Goal: Task Accomplishment & Management: Manage account settings

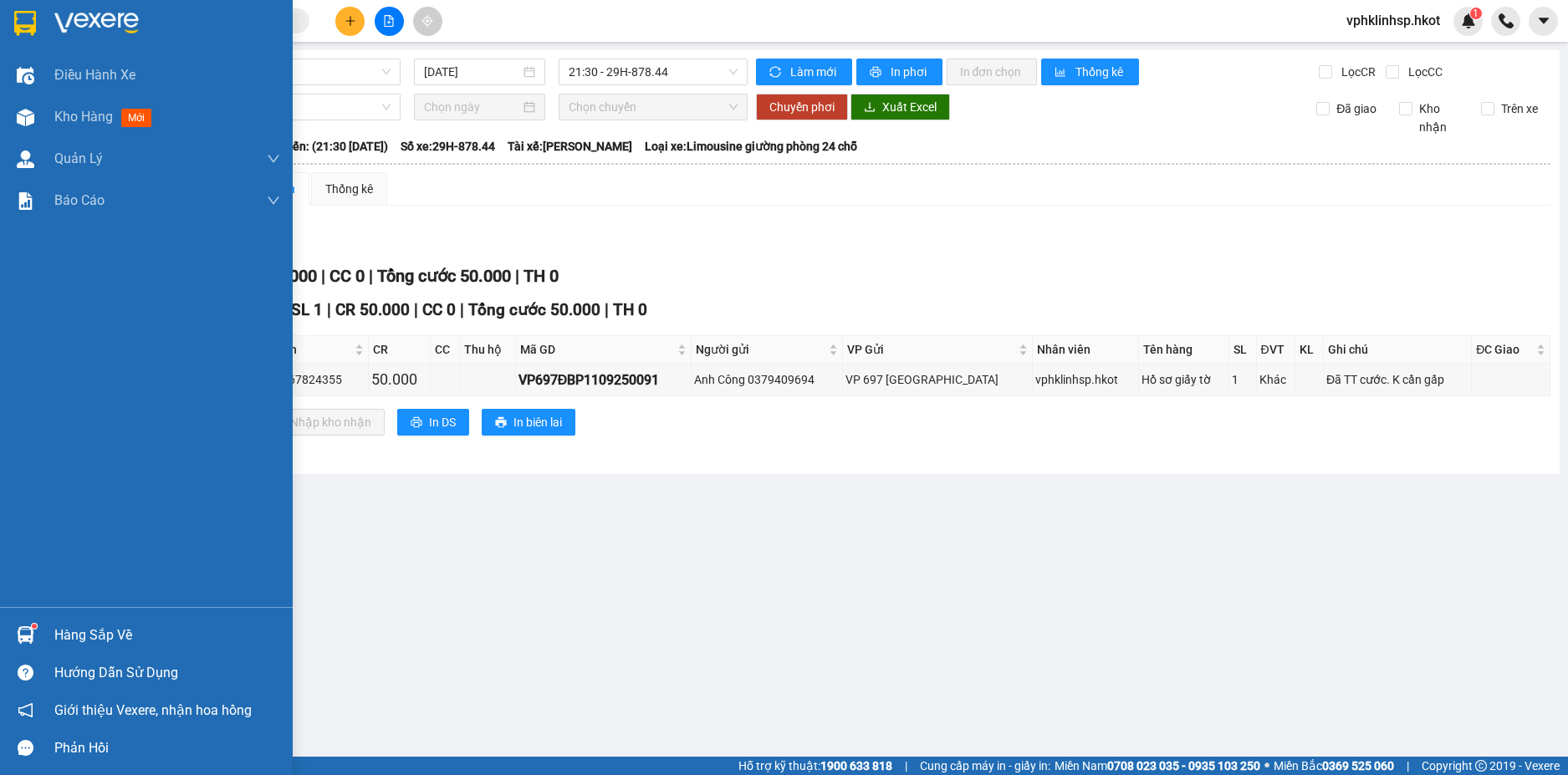
click at [124, 626] on div "Hàng sắp về" at bounding box center [167, 635] width 226 height 25
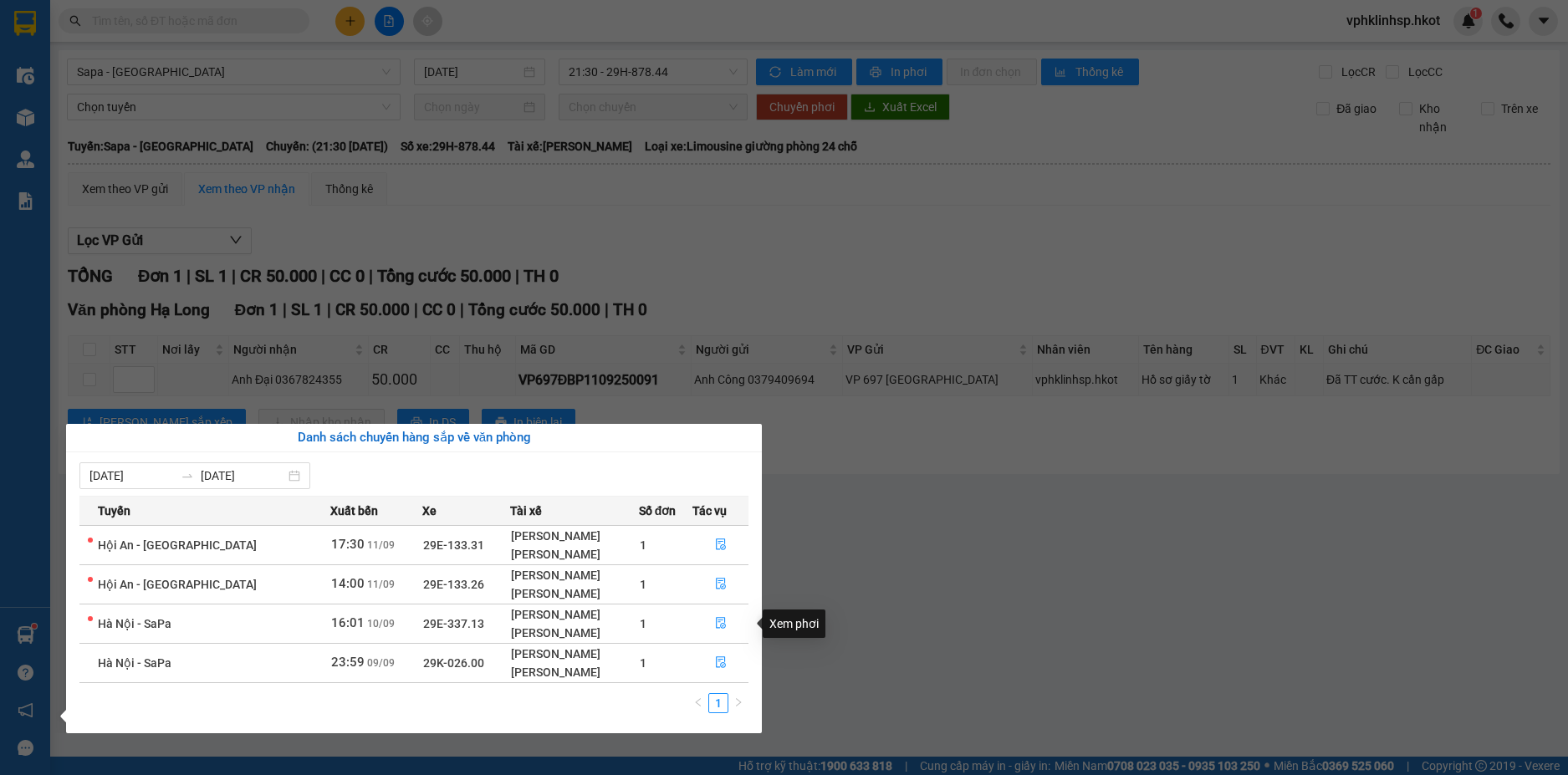
click at [777, 623] on div "Xem phơi" at bounding box center [793, 623] width 63 height 28
click at [716, 622] on icon "file-done" at bounding box center [720, 623] width 10 height 11
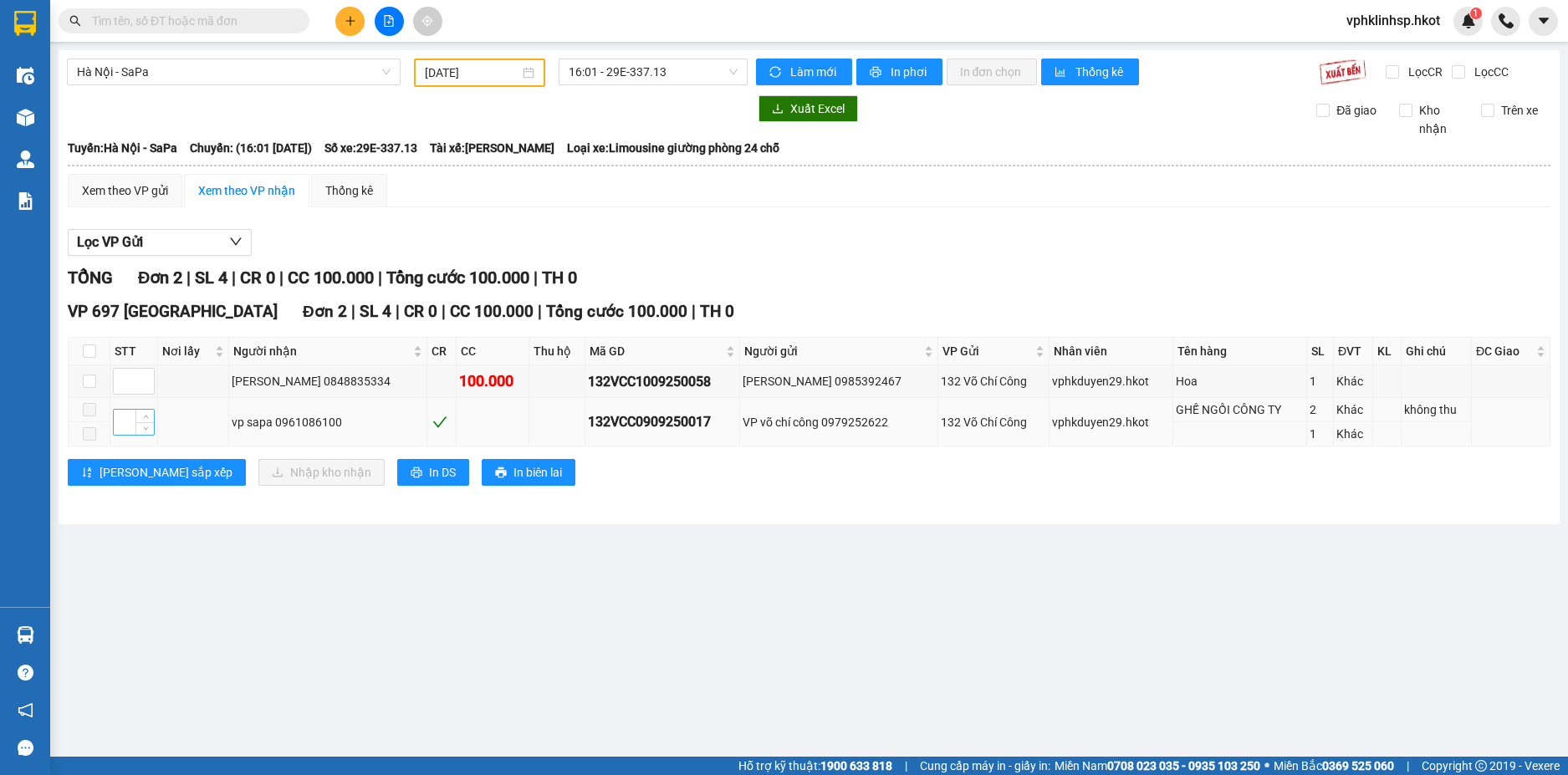
click at [125, 424] on input at bounding box center [134, 422] width 40 height 25
drag, startPoint x: 715, startPoint y: 422, endPoint x: 567, endPoint y: 421, distance: 148.0
click at [567, 421] on tr "vp sapa 0961086100 132VCC0909250017 VP võ chí công 0979252622 132 Võ Chí Công v…" at bounding box center [809, 410] width 1482 height 25
copy div "132VCC0909250017"
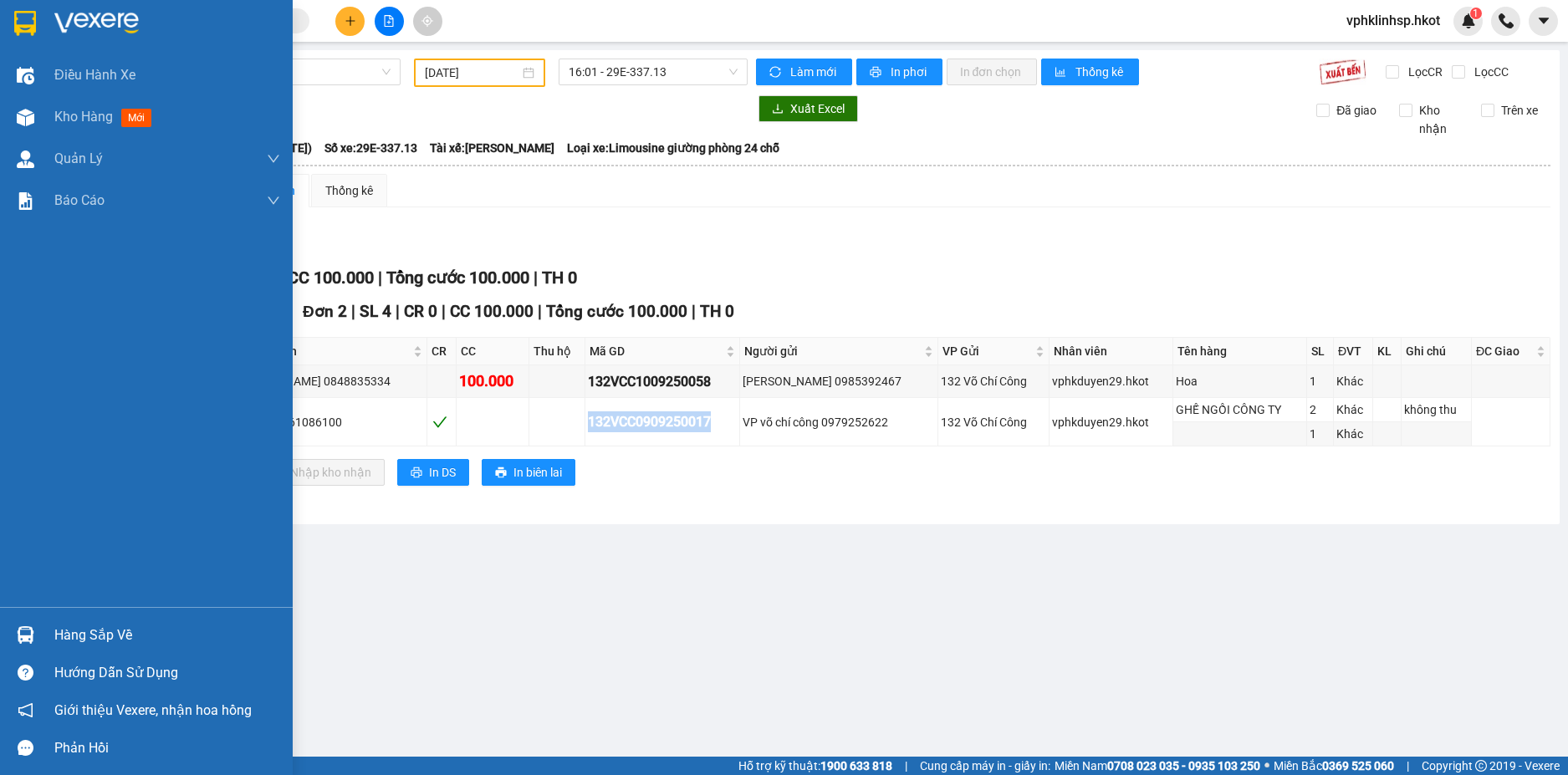
click at [118, 636] on div "Hàng sắp về" at bounding box center [167, 635] width 226 height 25
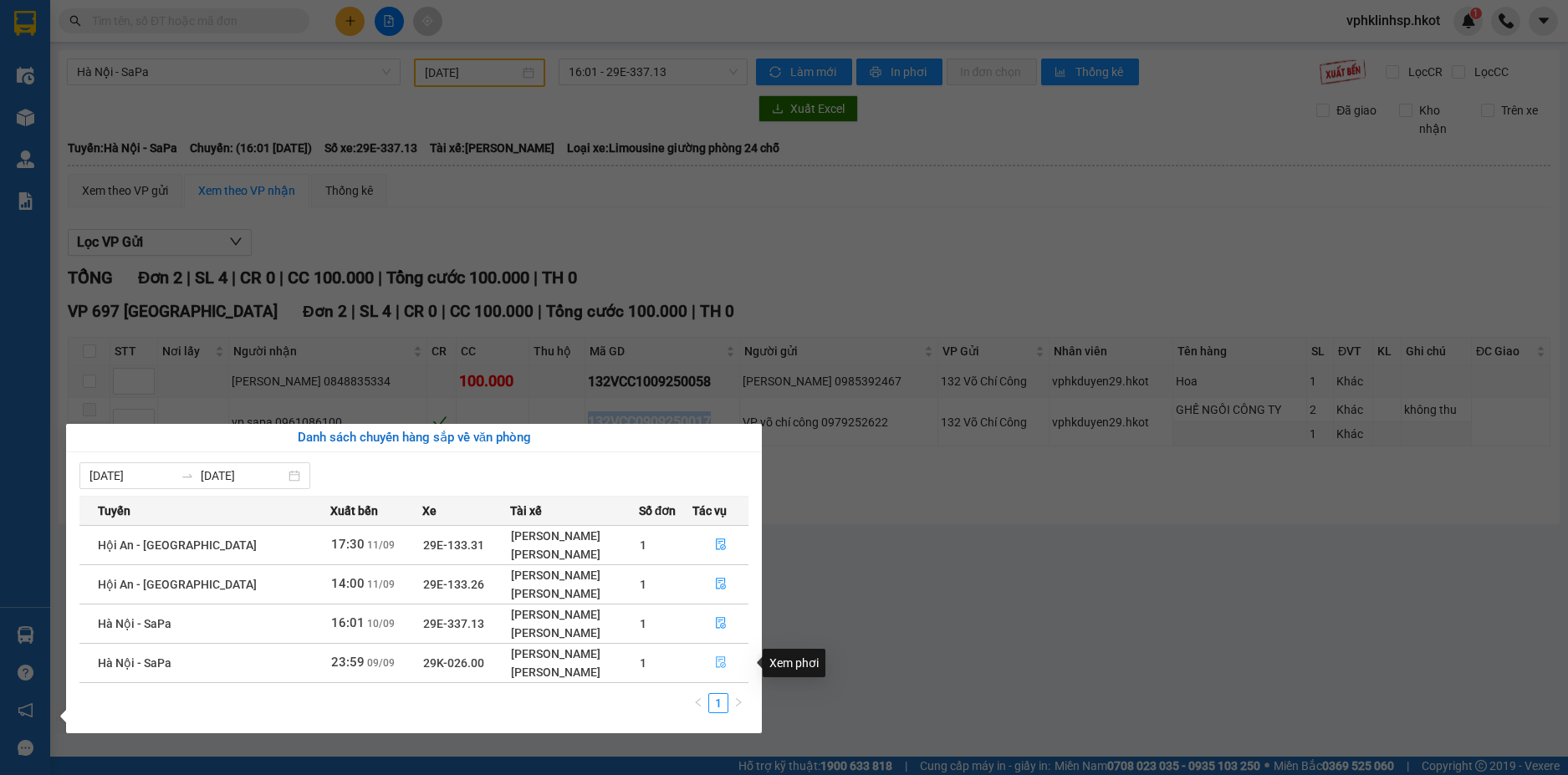
click at [716, 661] on icon "file-done" at bounding box center [720, 662] width 10 height 11
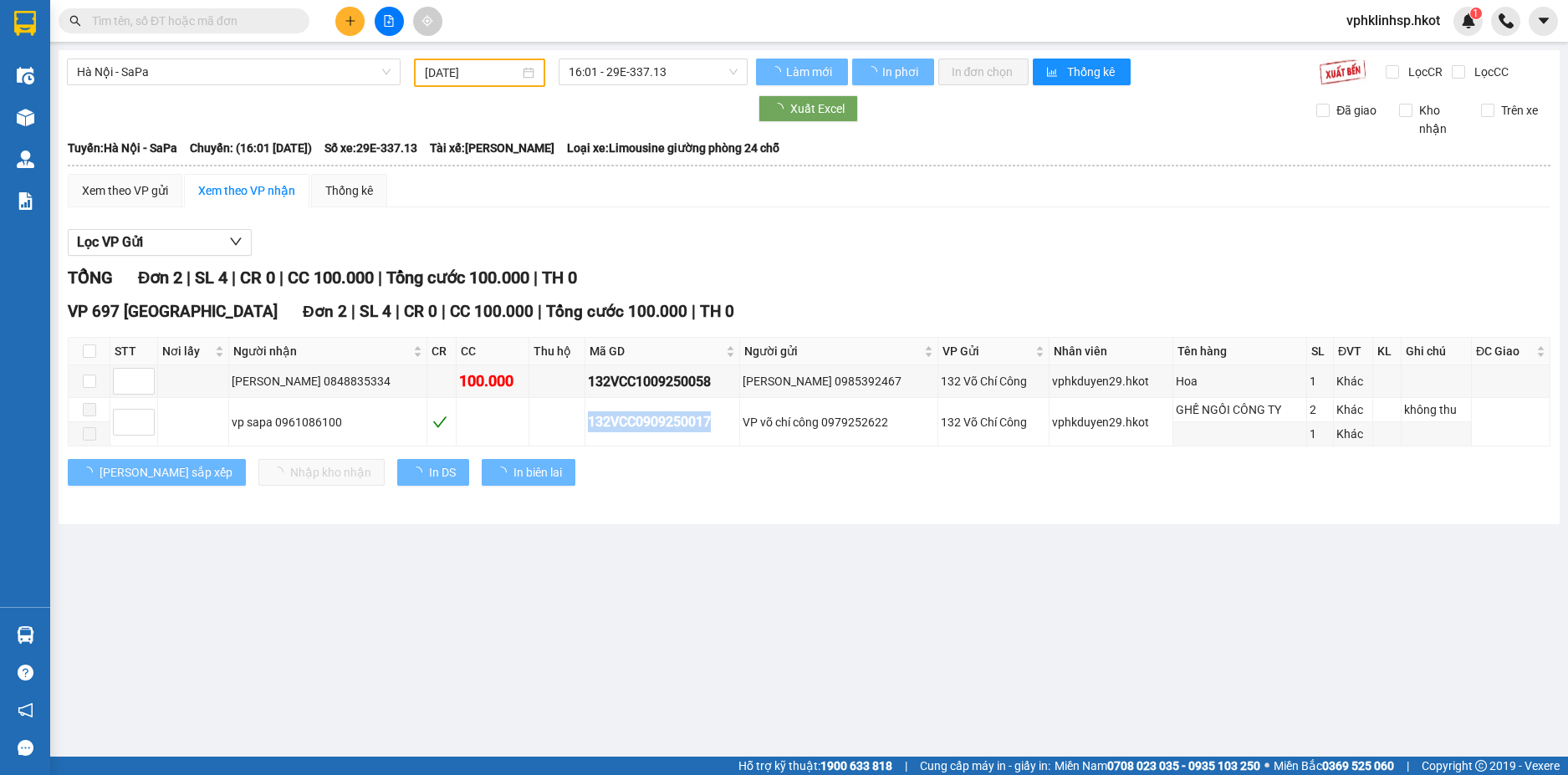
type input "[DATE]"
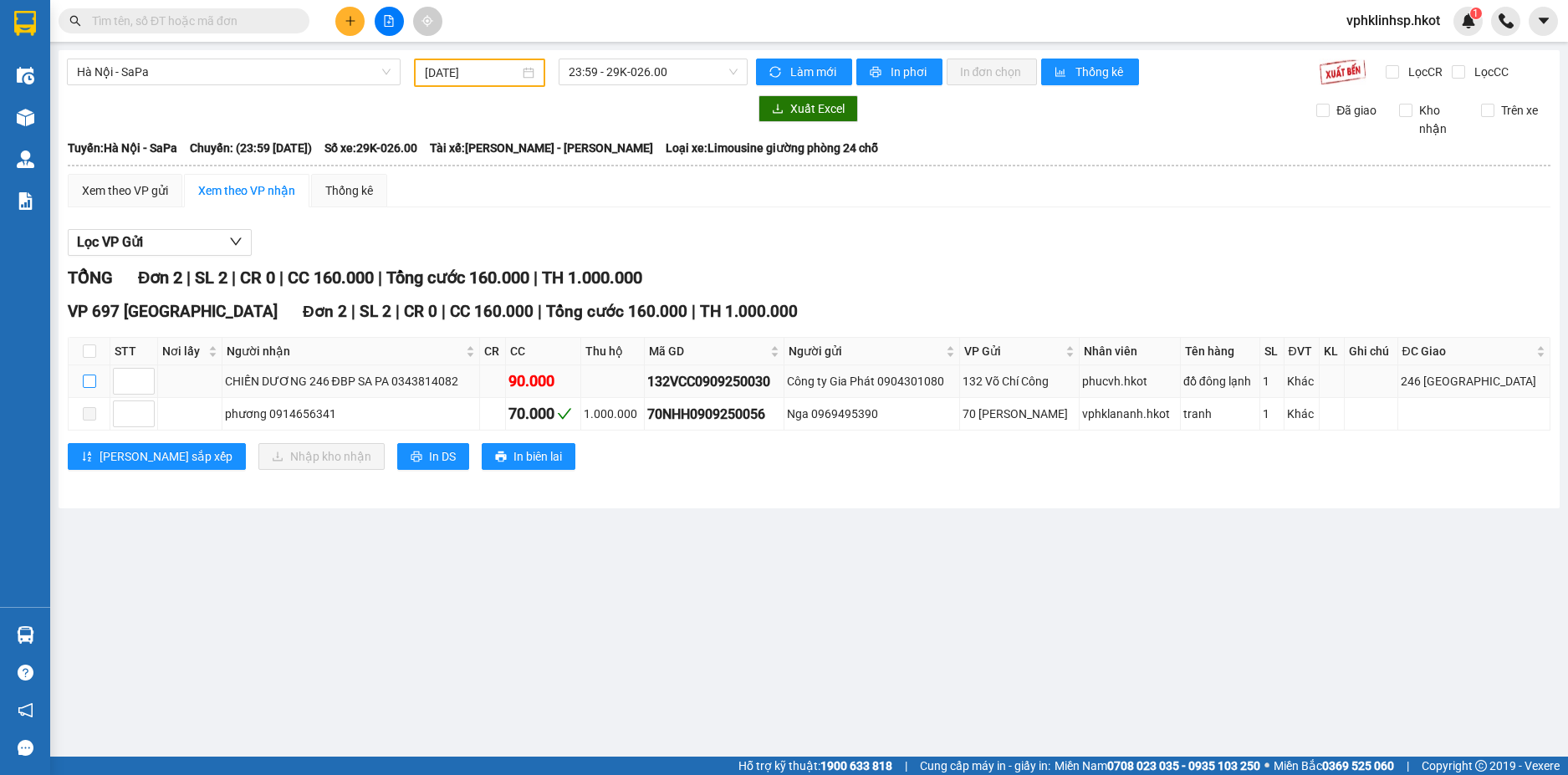
click at [87, 379] on input "checkbox" at bounding box center [89, 381] width 13 height 13
checkbox input "true"
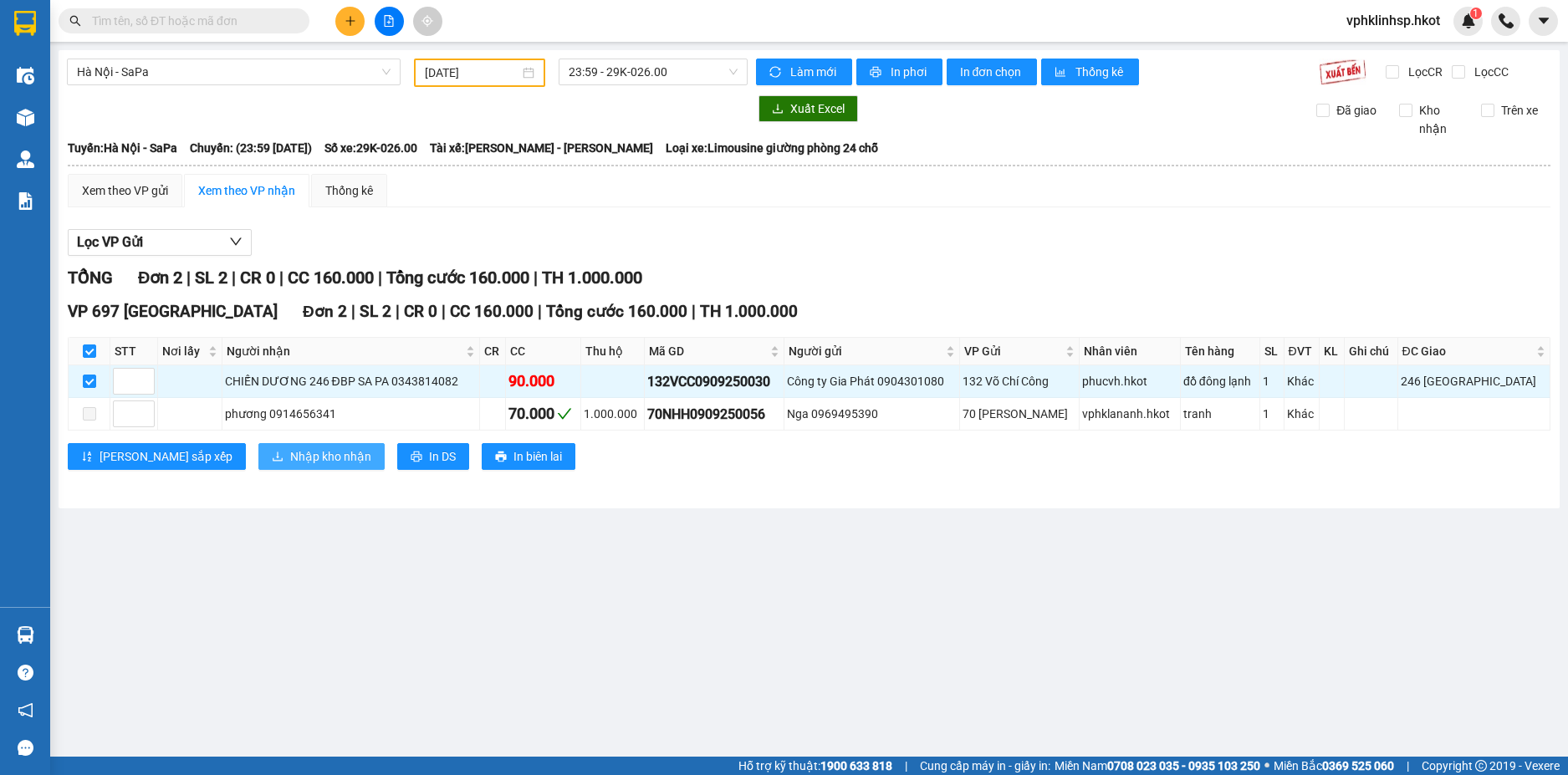
click at [290, 457] on span "Nhập kho nhận" at bounding box center [331, 456] width 82 height 18
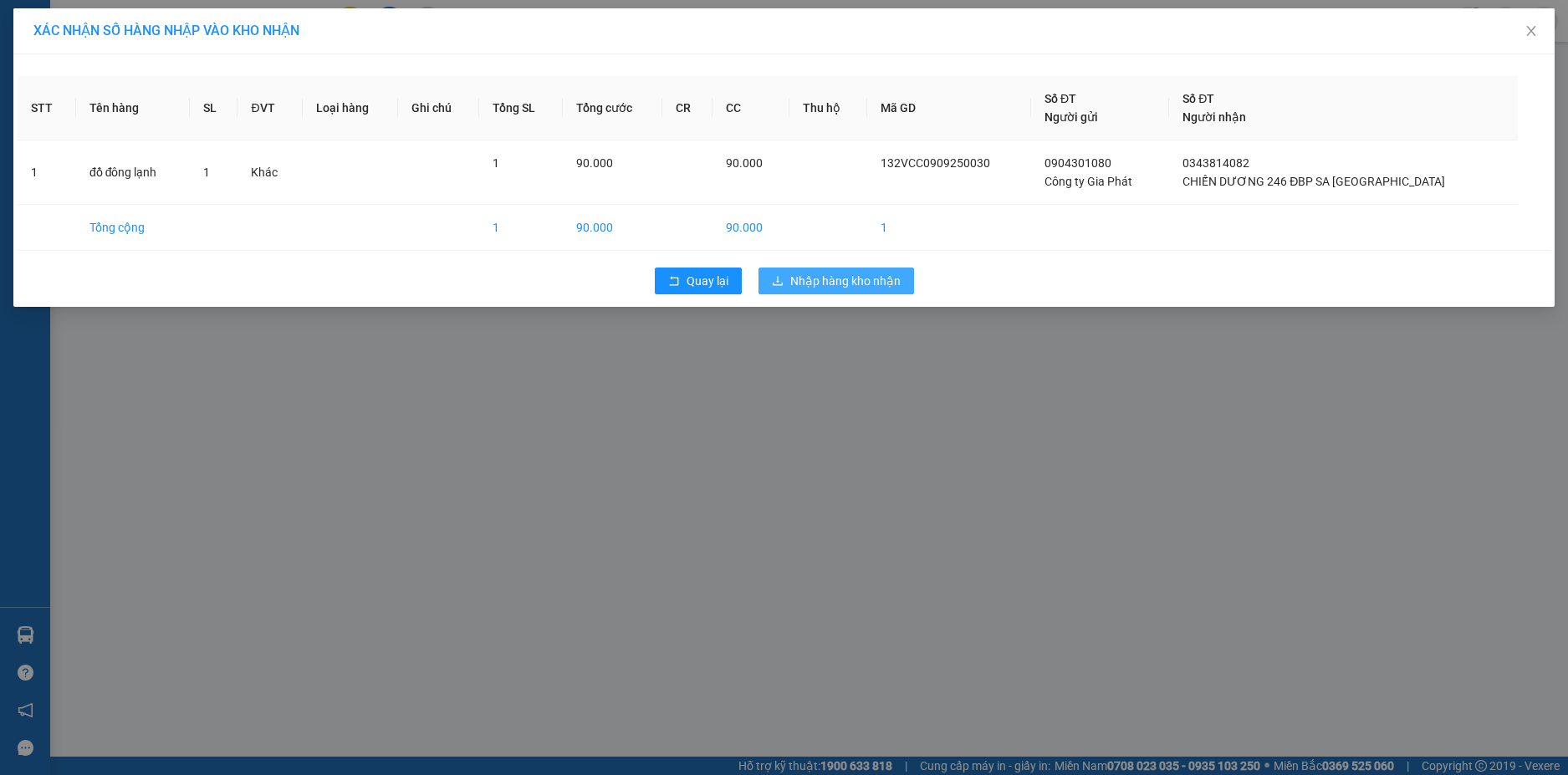
click at [825, 286] on span "Nhập hàng kho nhận" at bounding box center [845, 280] width 110 height 18
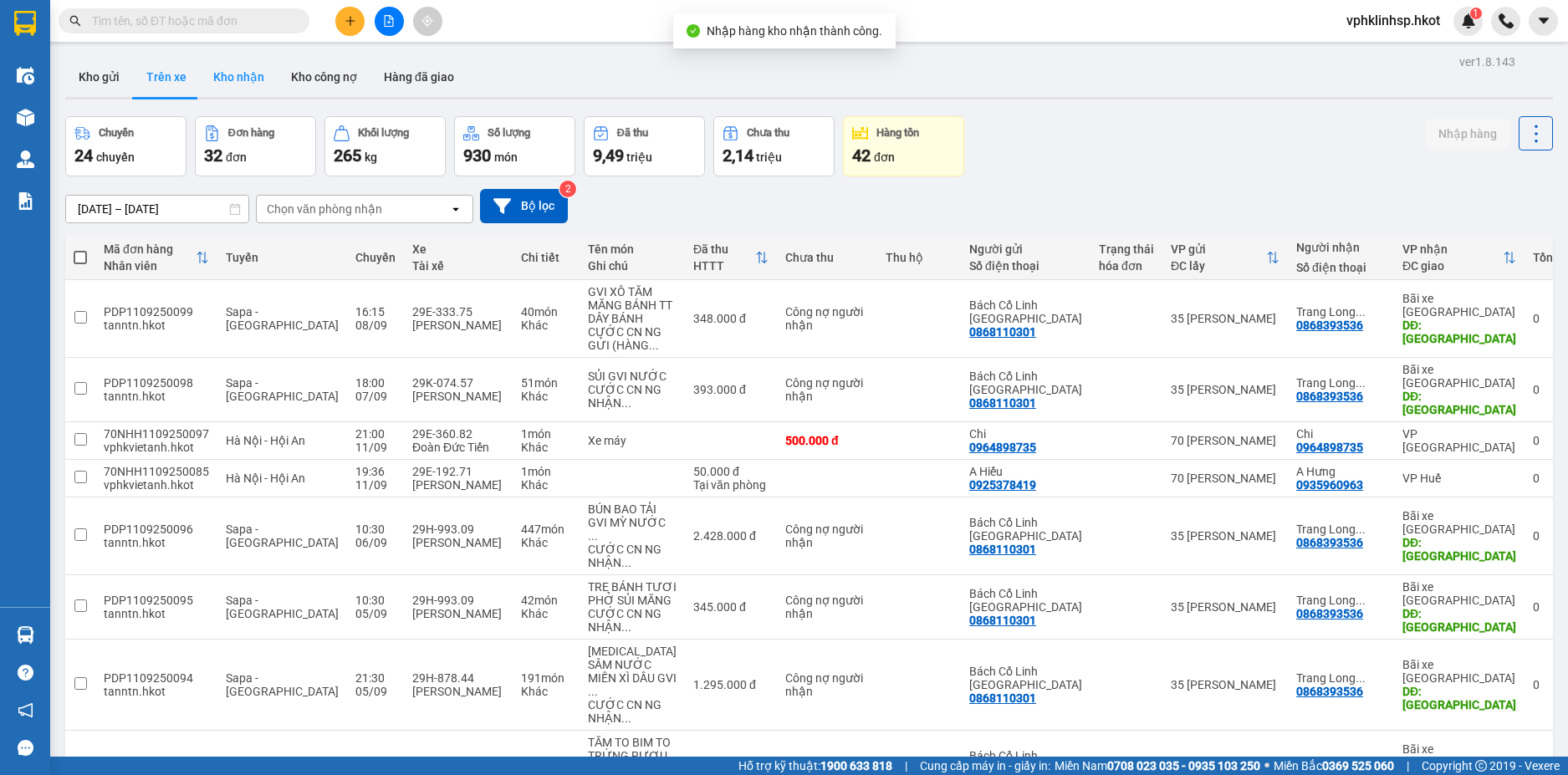
click at [242, 76] on button "Kho nhận" at bounding box center [239, 77] width 78 height 40
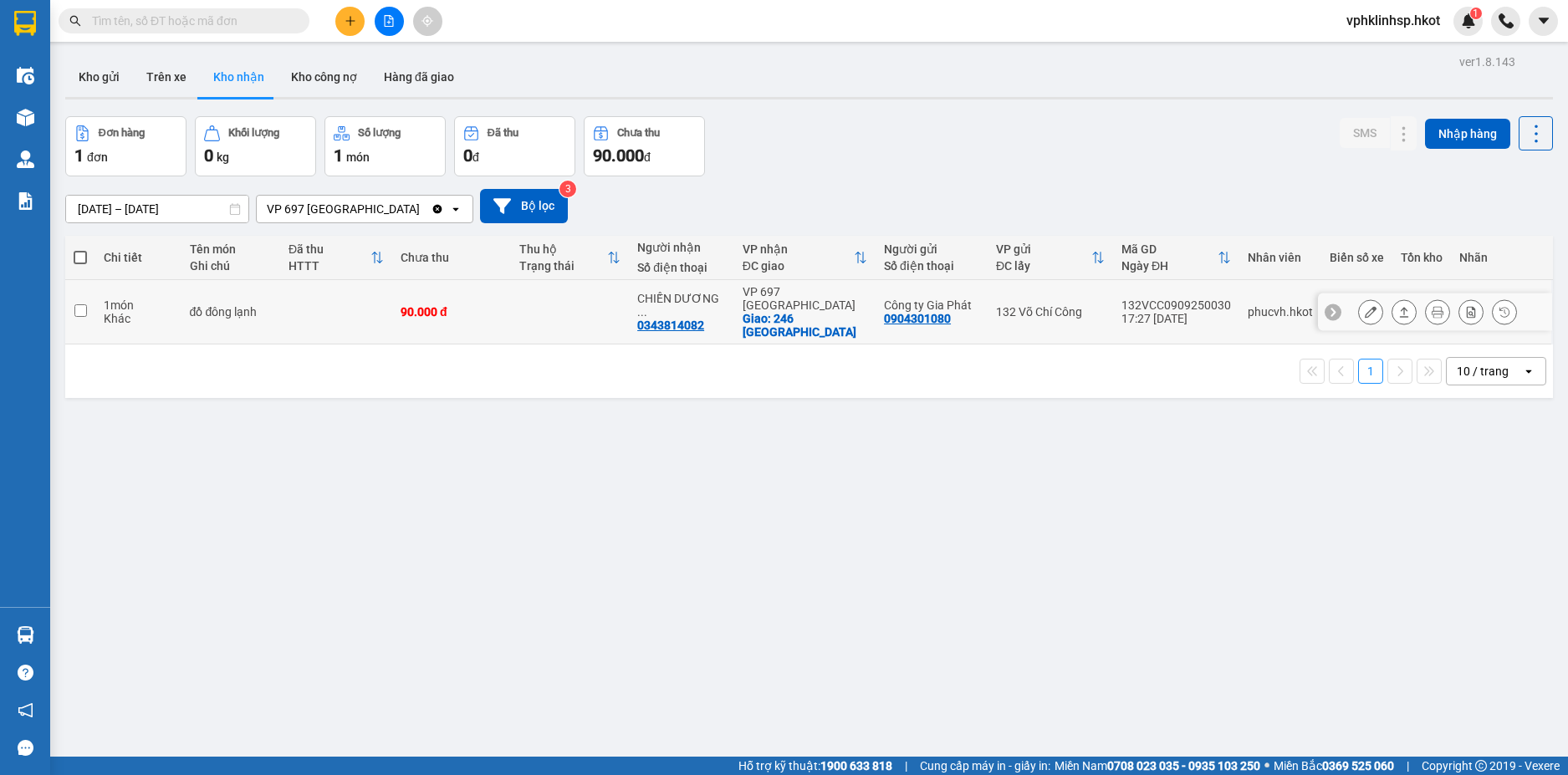
click at [81, 304] on input "checkbox" at bounding box center [80, 310] width 12 height 12
checkbox input "true"
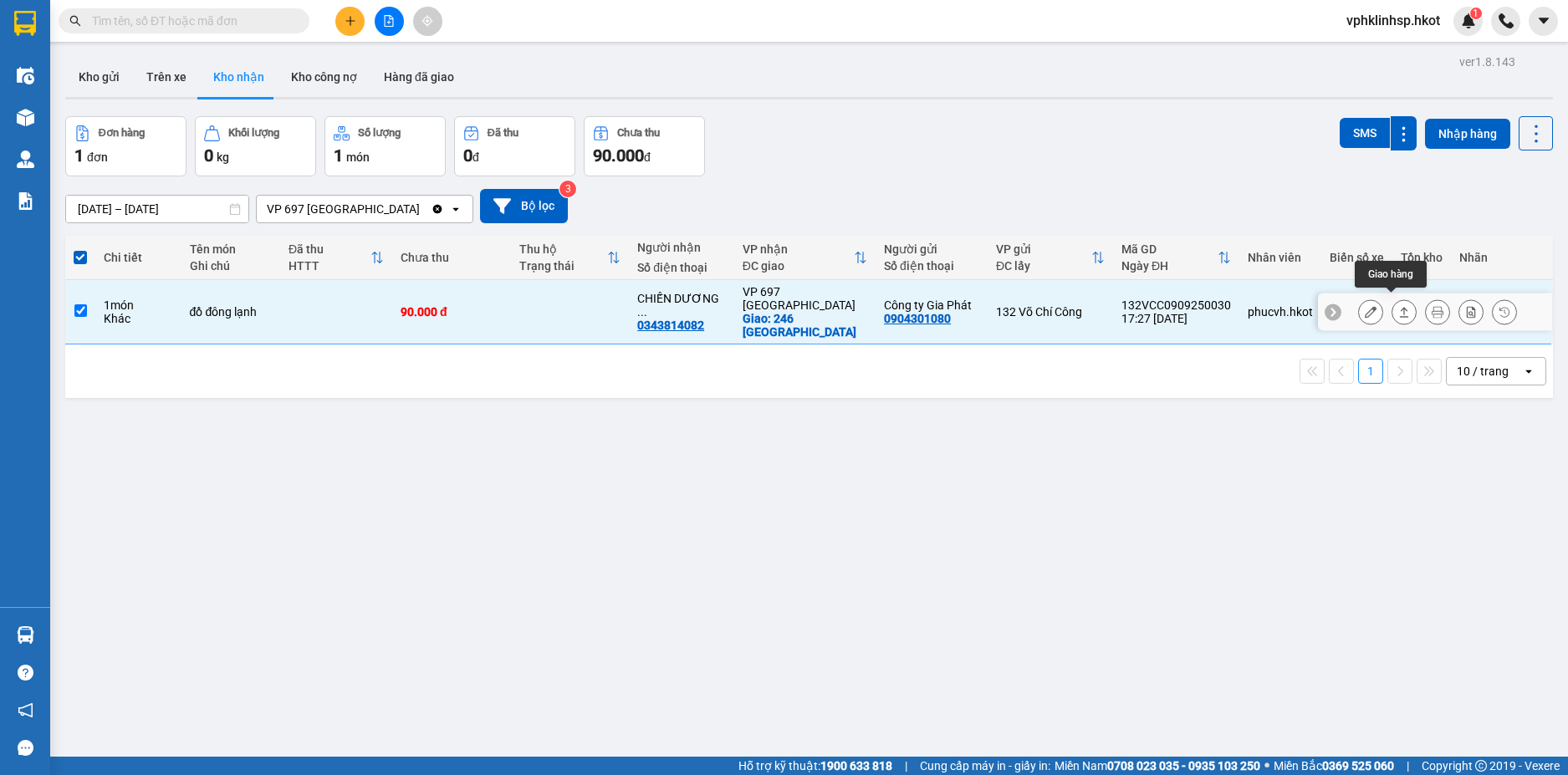
click at [1399, 307] on icon at bounding box center [1404, 312] width 9 height 10
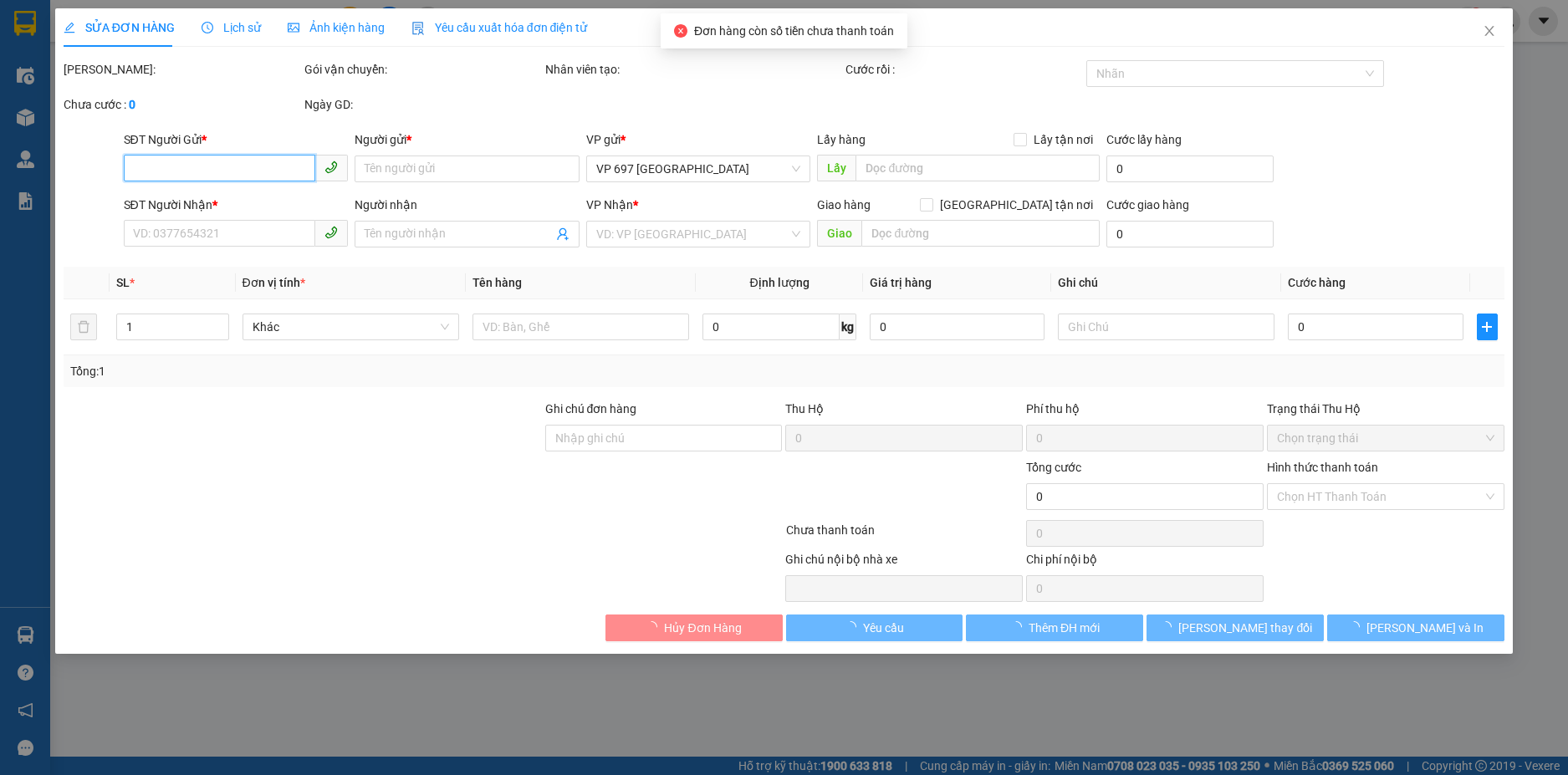
type input "0904301080"
type input "Công ty Gia Phát"
type input "0343814082"
type input "CHIẾN DƯƠNG 246 ĐBP SA [GEOGRAPHIC_DATA]"
checkbox input "true"
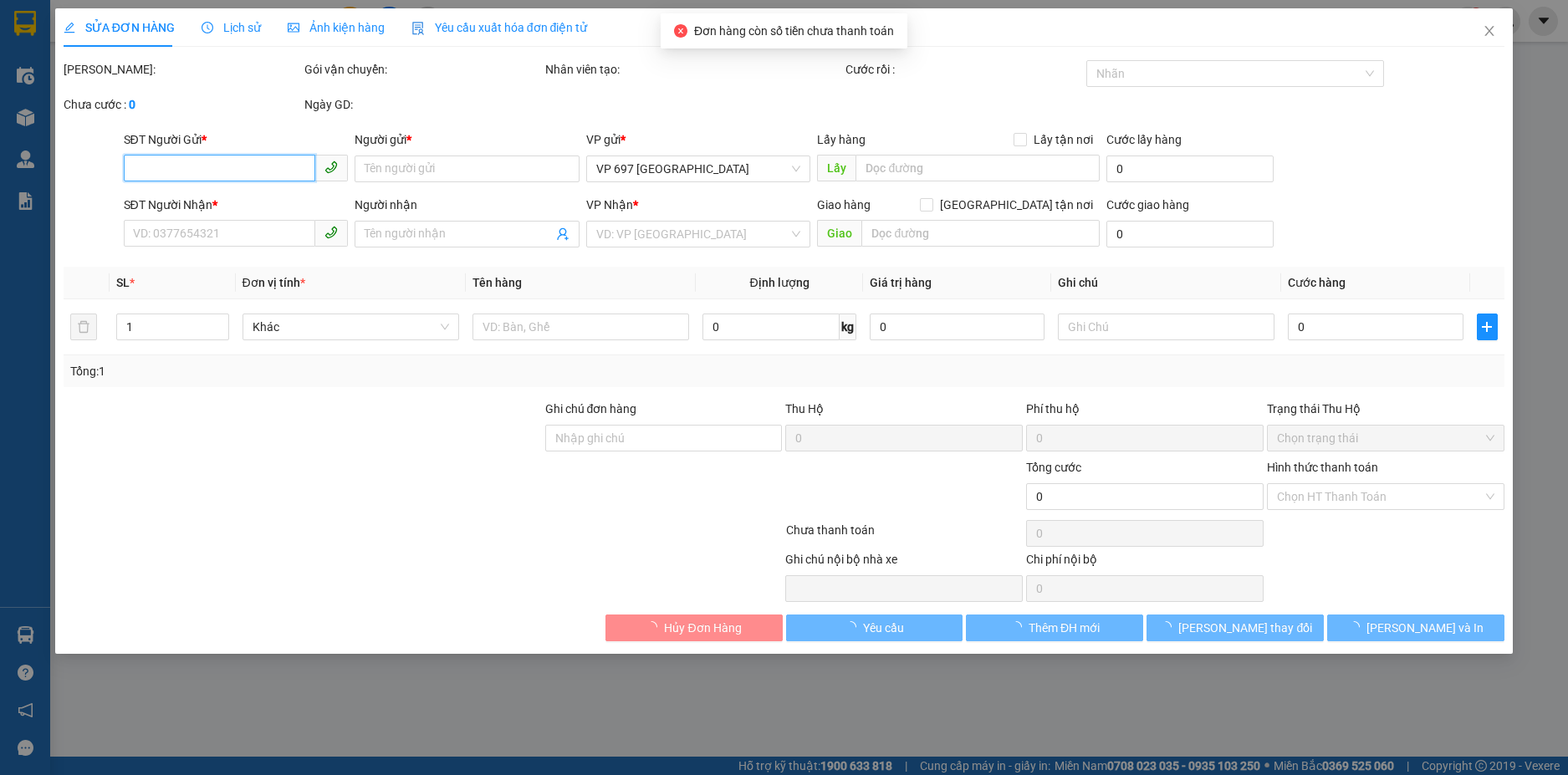
type input "246 [GEOGRAPHIC_DATA]"
type input "90.000"
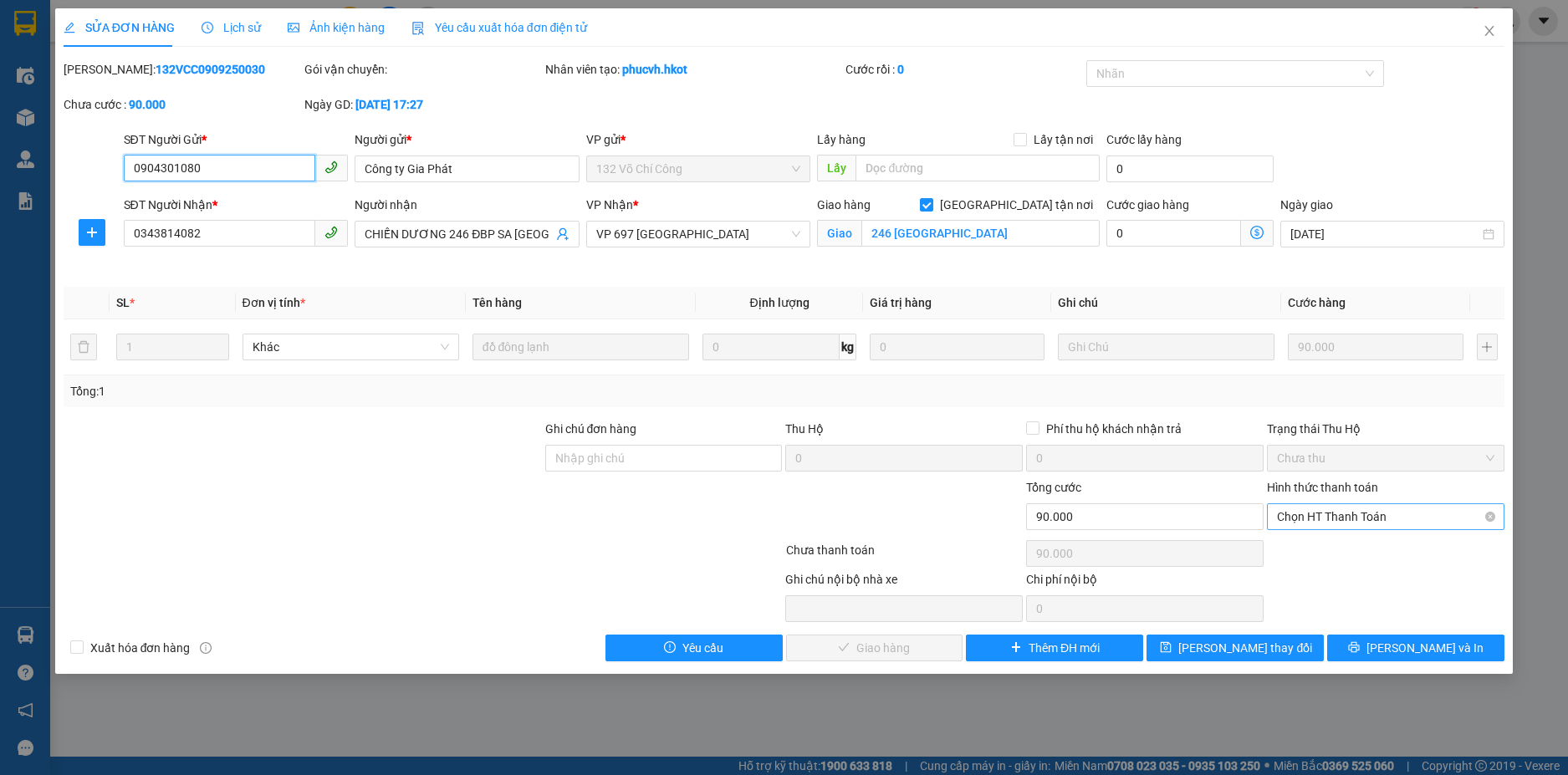
click at [1353, 512] on span "Chọn HT Thanh Toán" at bounding box center [1385, 516] width 217 height 25
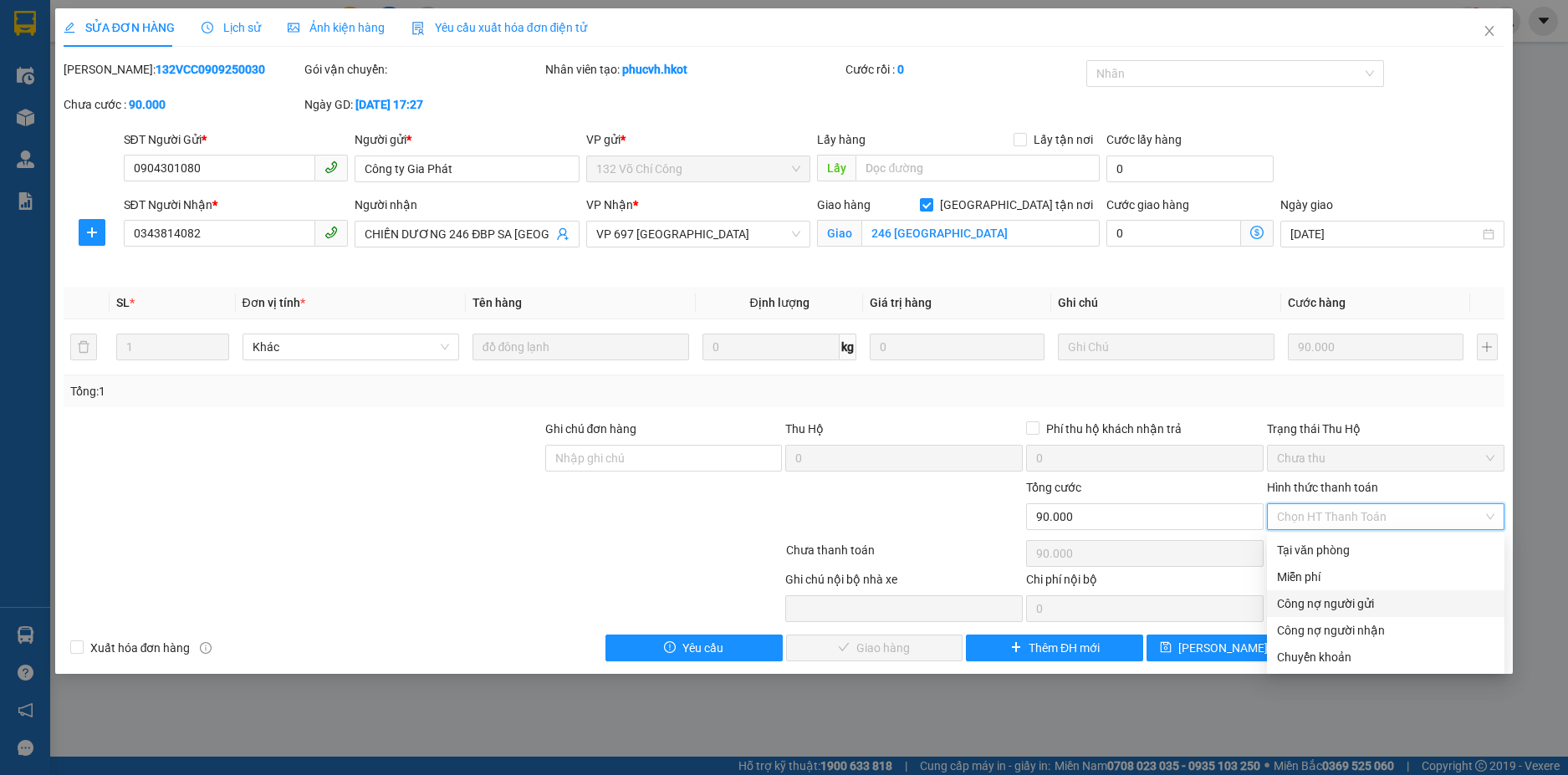
click at [1363, 604] on div "Công nợ người gửi" at bounding box center [1385, 603] width 217 height 18
type input "0"
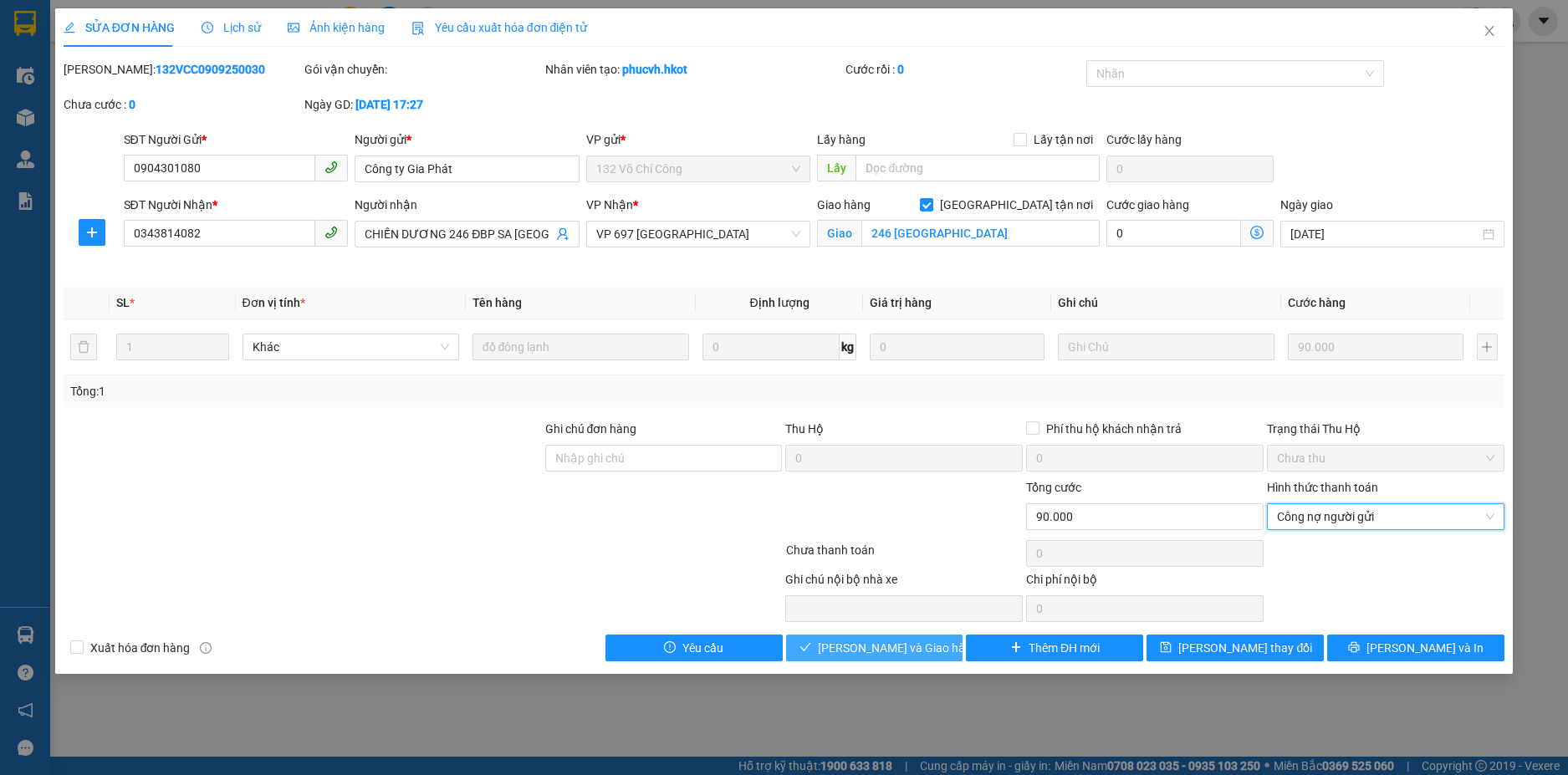
click at [858, 639] on span "[PERSON_NAME] và Giao hàng" at bounding box center [898, 647] width 160 height 18
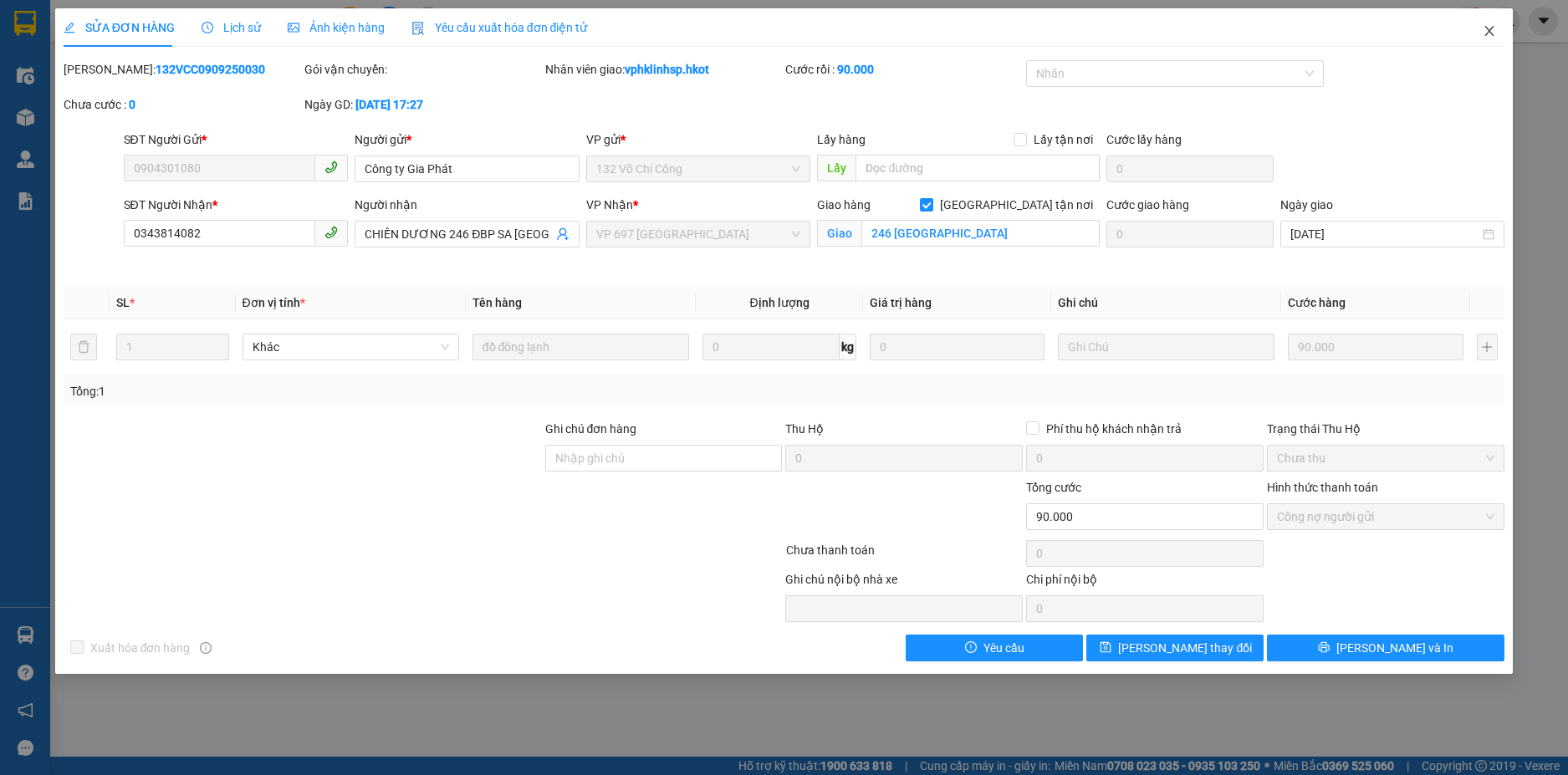
click at [1489, 30] on icon "close" at bounding box center [1489, 31] width 13 height 13
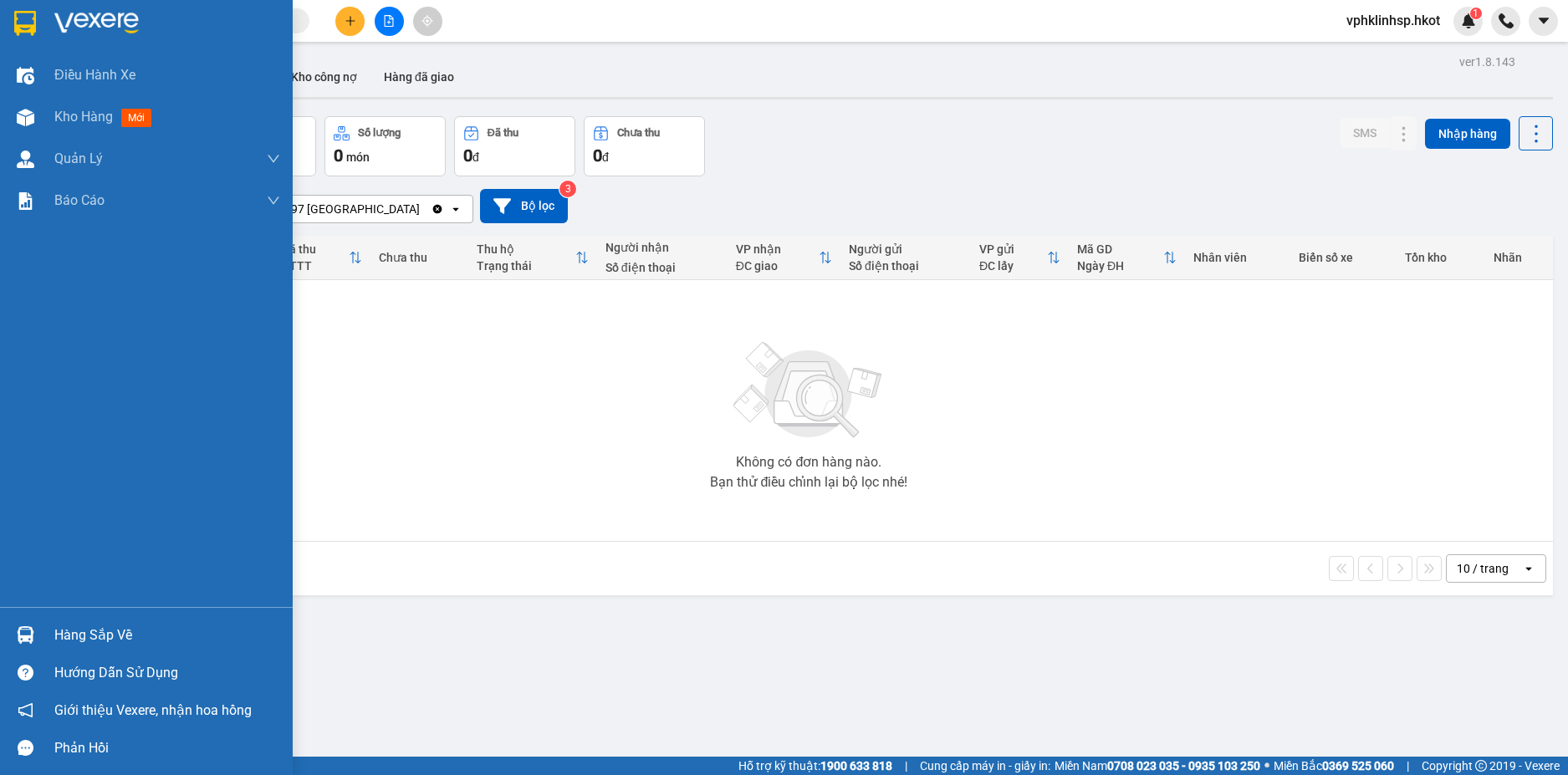
click at [125, 630] on div "Hàng sắp về" at bounding box center [167, 635] width 226 height 25
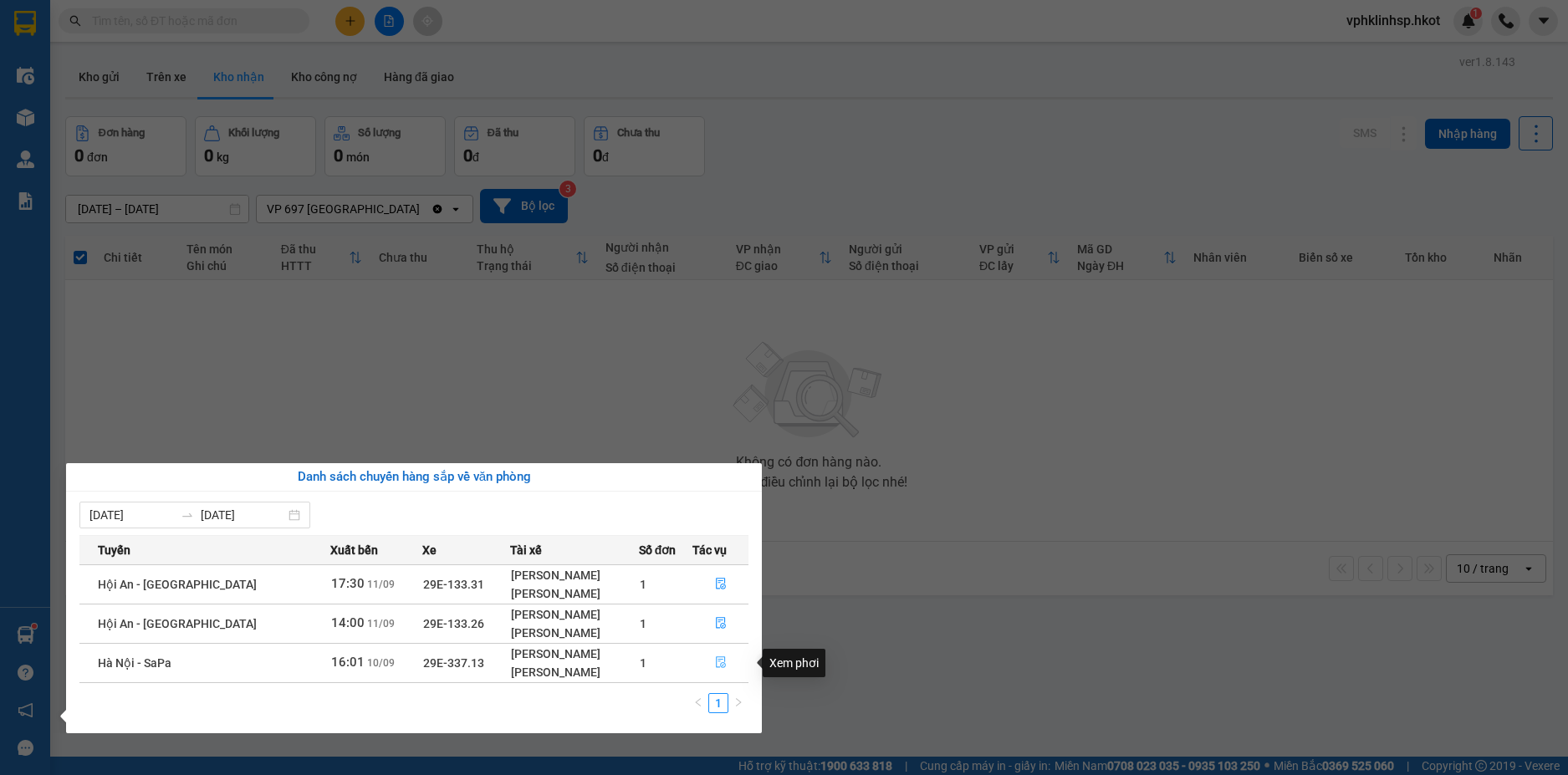
click at [720, 663] on icon "file-done" at bounding box center [720, 662] width 10 height 11
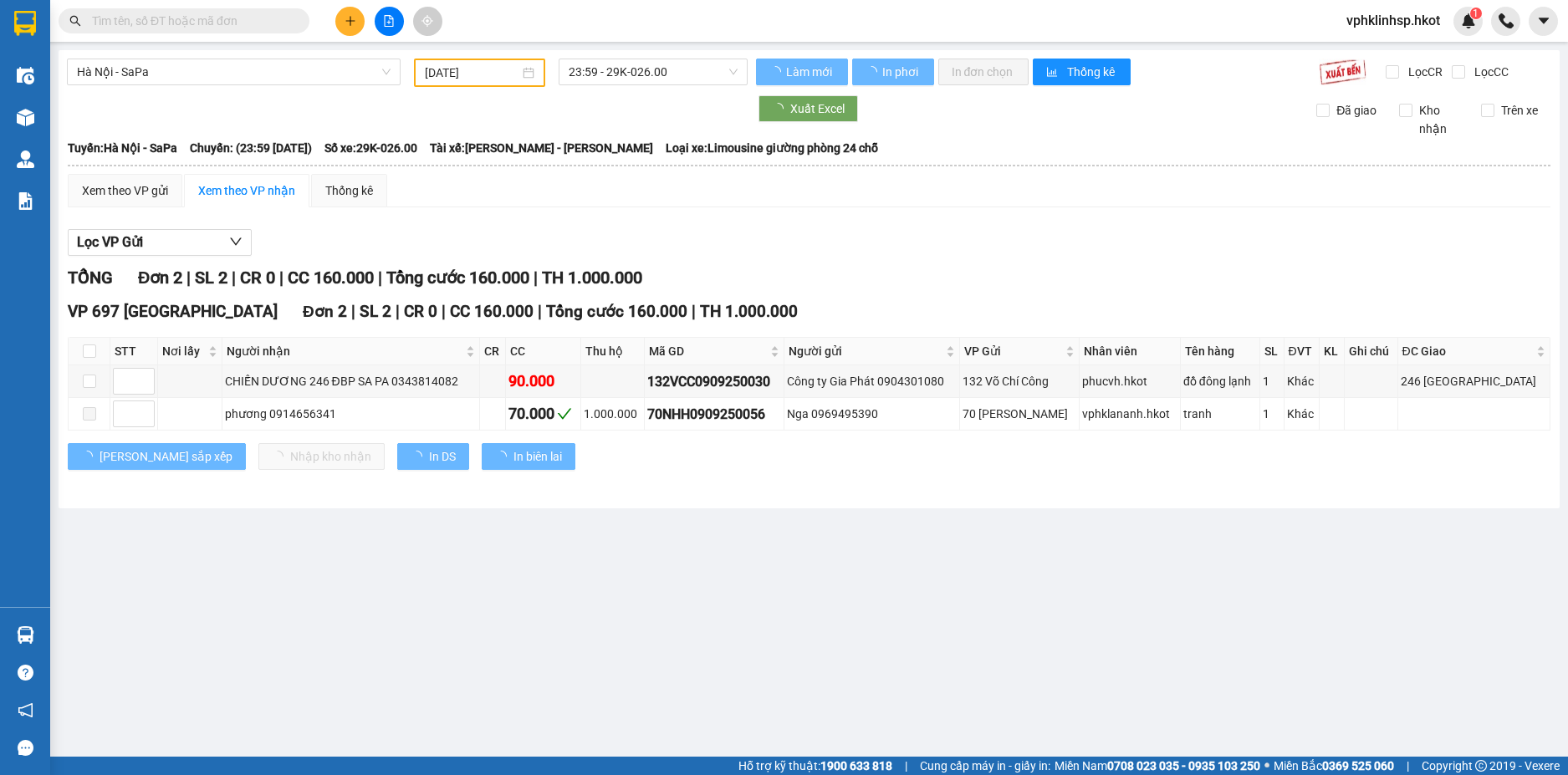
type input "[DATE]"
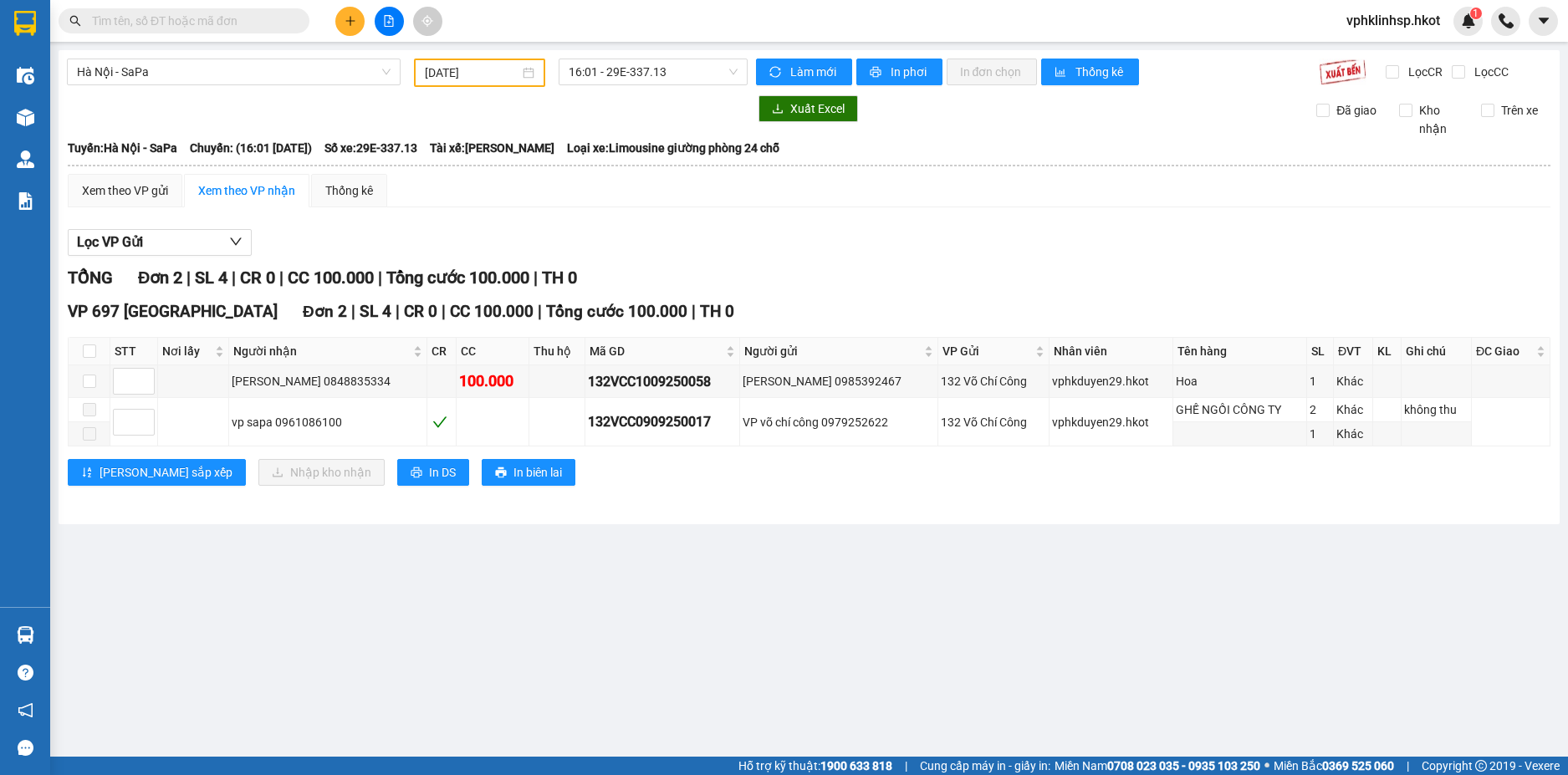
drag, startPoint x: 203, startPoint y: 18, endPoint x: 230, endPoint y: 42, distance: 36.1
click at [209, 18] on input "text" at bounding box center [191, 20] width 197 height 18
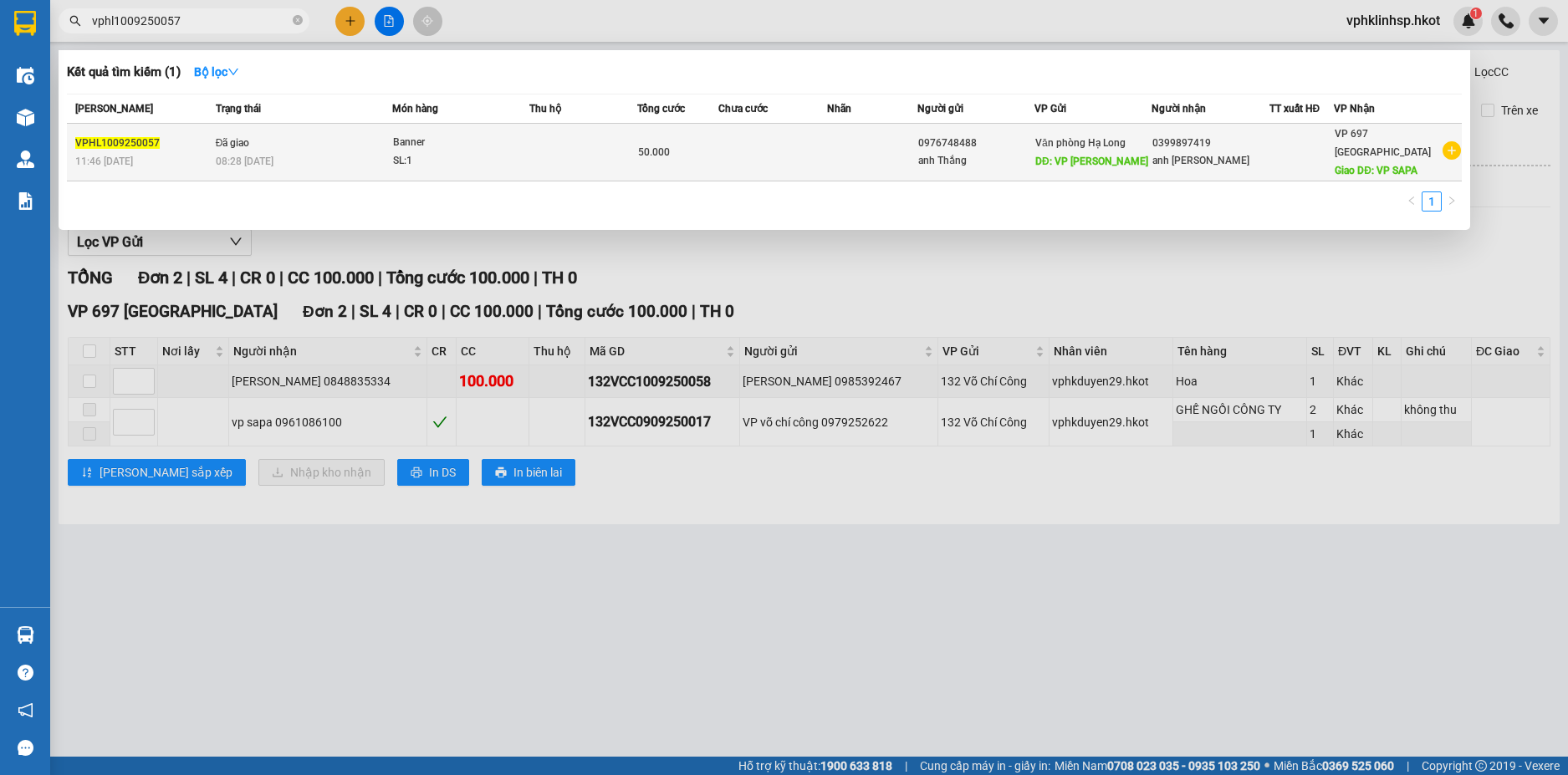
type input "vphl1009250057"
click at [142, 144] on span "VPHL1009250057" at bounding box center [117, 143] width 84 height 11
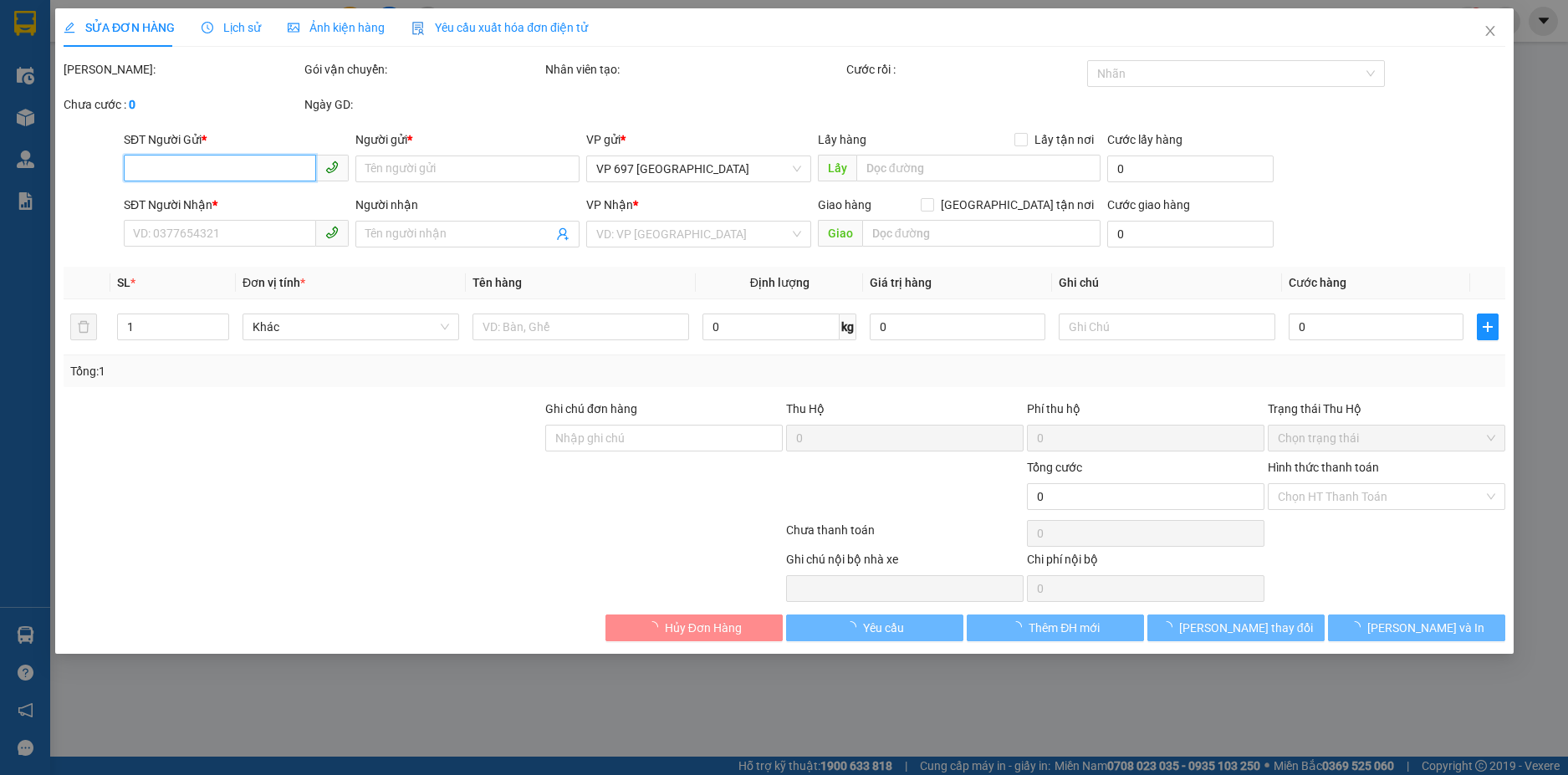
type input "0976748488"
type input "anh Thắng"
type input "VP [PERSON_NAME]"
type input "0399897419"
type input "anh [PERSON_NAME]"
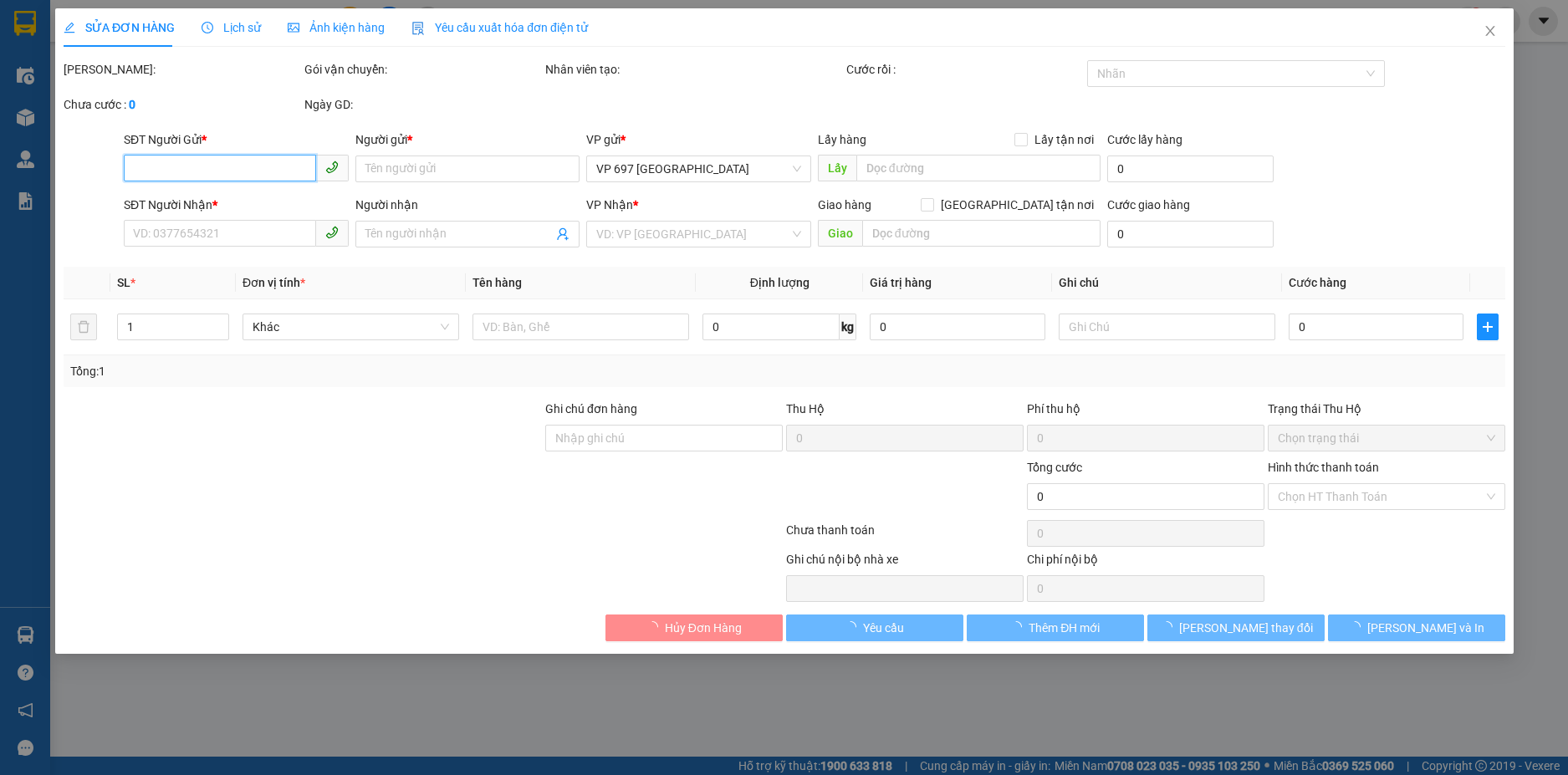
type input "VP SAPA"
type input "đã ck TT"
type input "50.000"
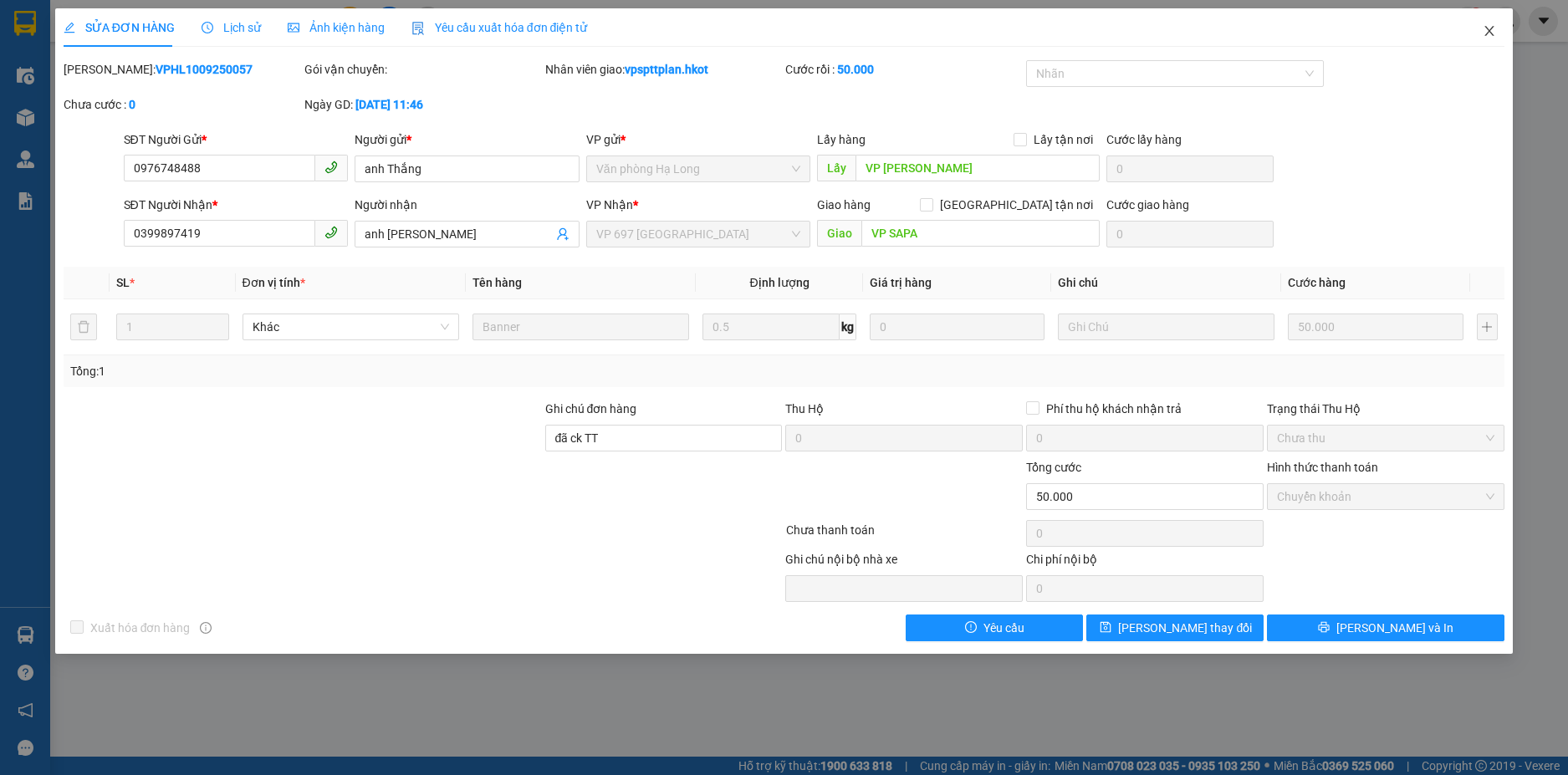
drag, startPoint x: 1491, startPoint y: 28, endPoint x: 1475, endPoint y: 4, distance: 28.8
click at [1491, 28] on icon "close" at bounding box center [1489, 30] width 9 height 10
